Goal: Check status: Check status

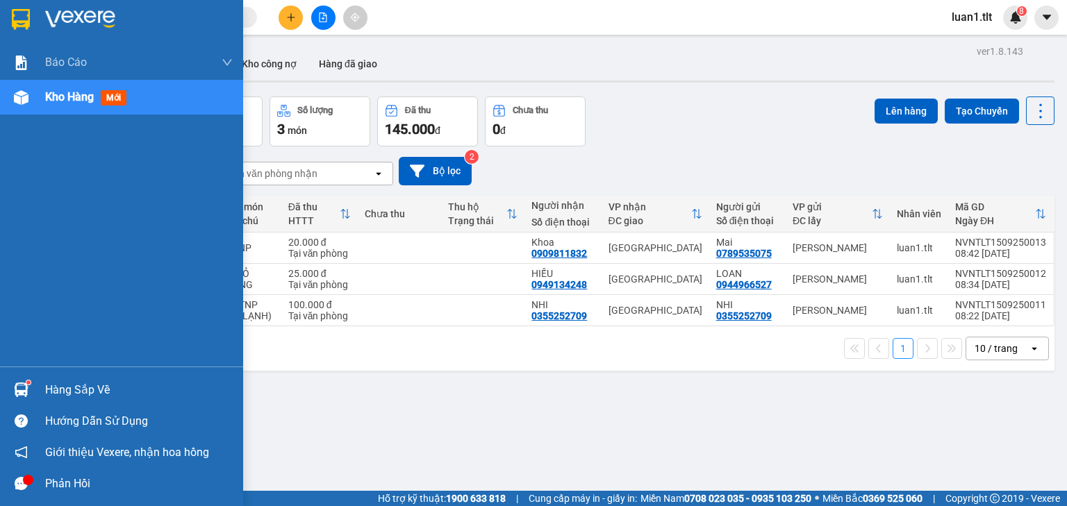
click at [40, 17] on div at bounding box center [121, 22] width 243 height 45
click at [38, 11] on div at bounding box center [121, 22] width 243 height 45
click at [41, 388] on div "Hàng sắp về" at bounding box center [121, 389] width 243 height 31
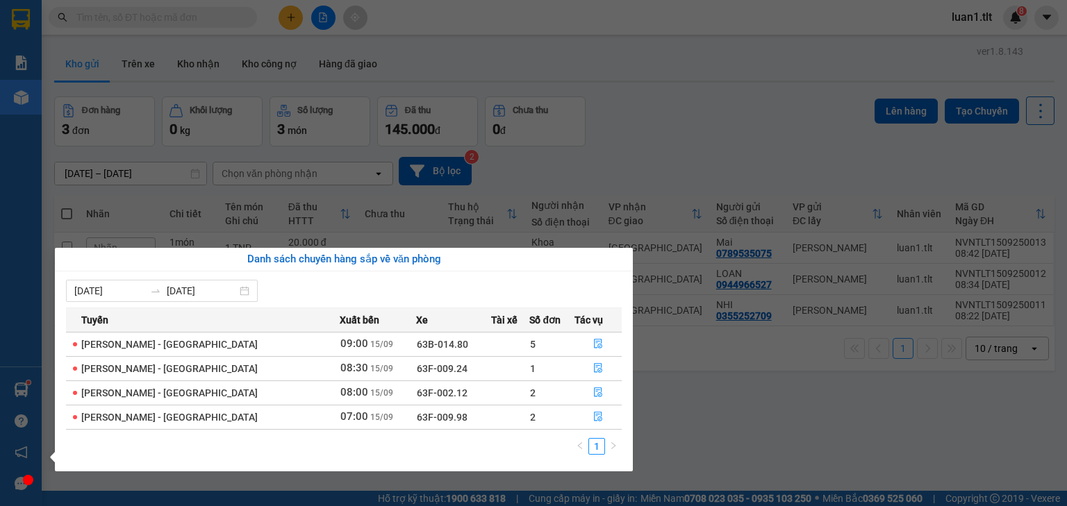
click at [668, 436] on section "Kết quả tìm kiếm ( 7 ) Bộ lọc Ngày tạo đơn gần nhất Mã ĐH Trạng thái Món hàng T…" at bounding box center [533, 253] width 1067 height 506
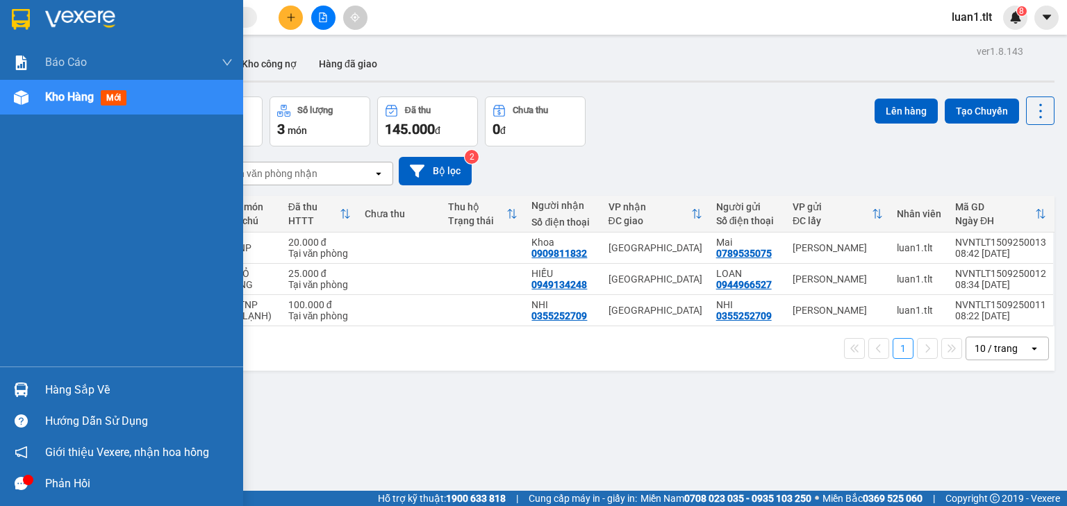
click at [11, 3] on div at bounding box center [121, 22] width 243 height 45
